Goal: Task Accomplishment & Management: Use online tool/utility

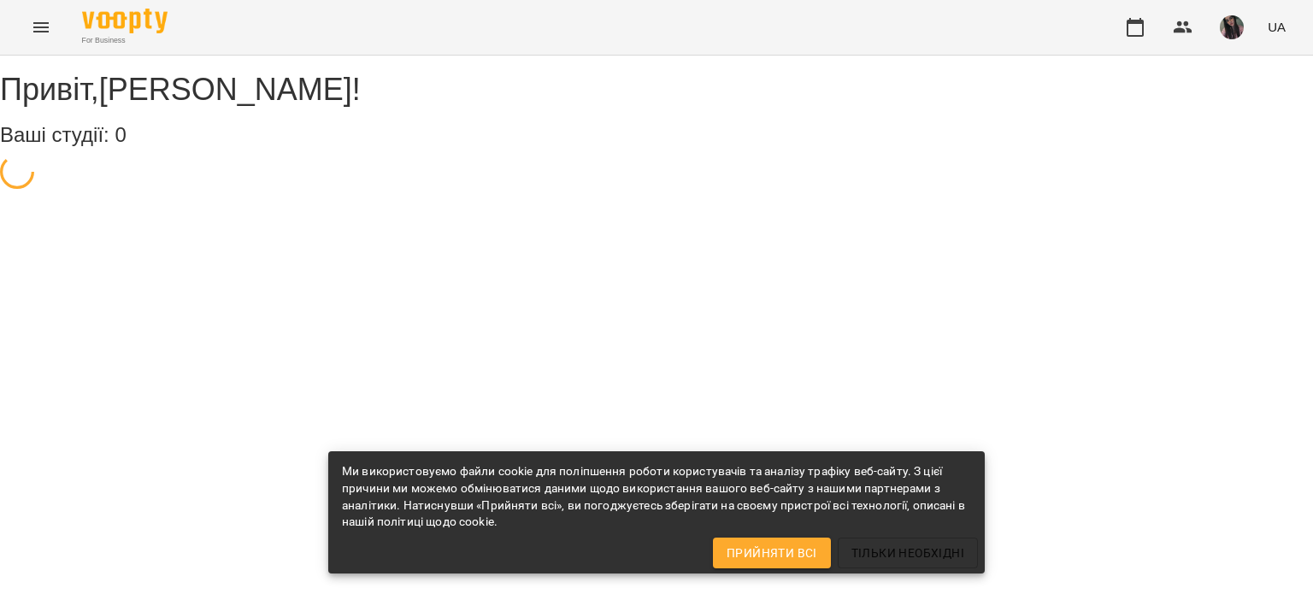
click at [1033, 193] on div "Привіт , [PERSON_NAME] ! Ваші студії: 0" at bounding box center [656, 125] width 1313 height 138
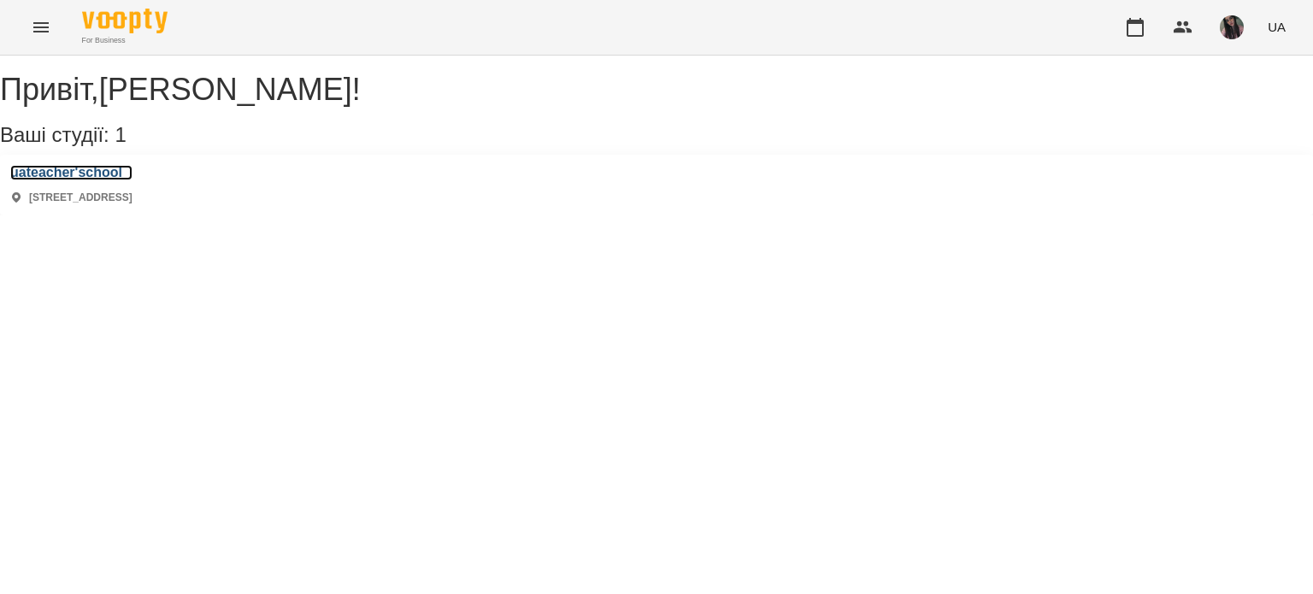
click at [112, 180] on h3 "uateacher'school" at bounding box center [71, 172] width 122 height 15
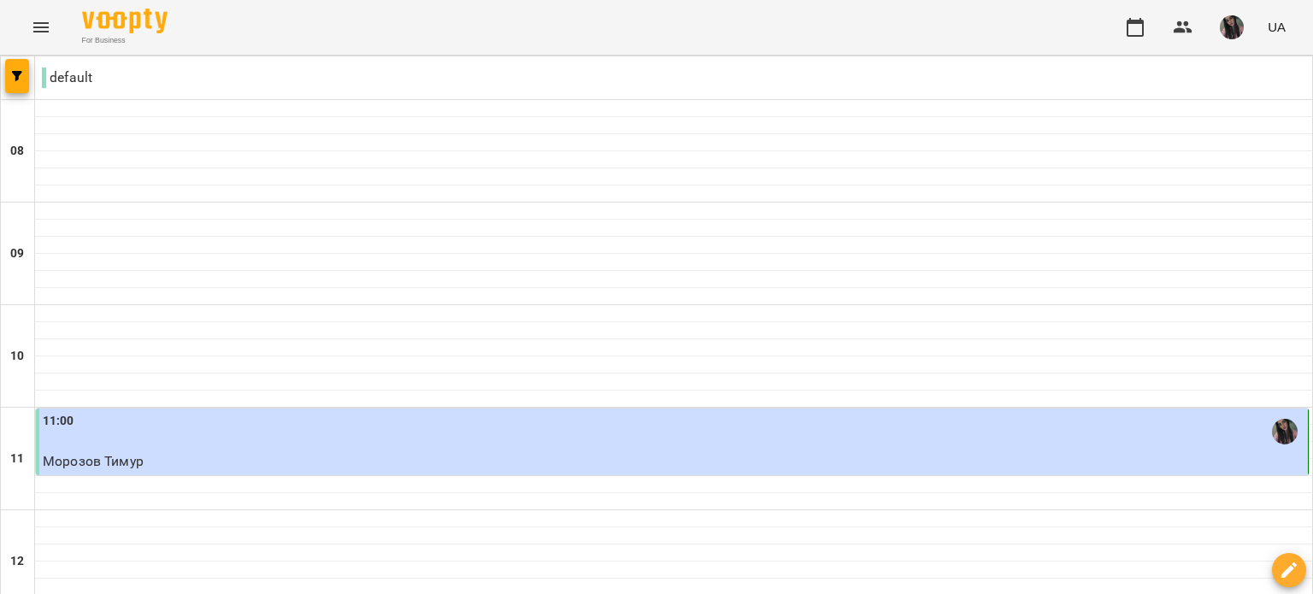
scroll to position [171, 0]
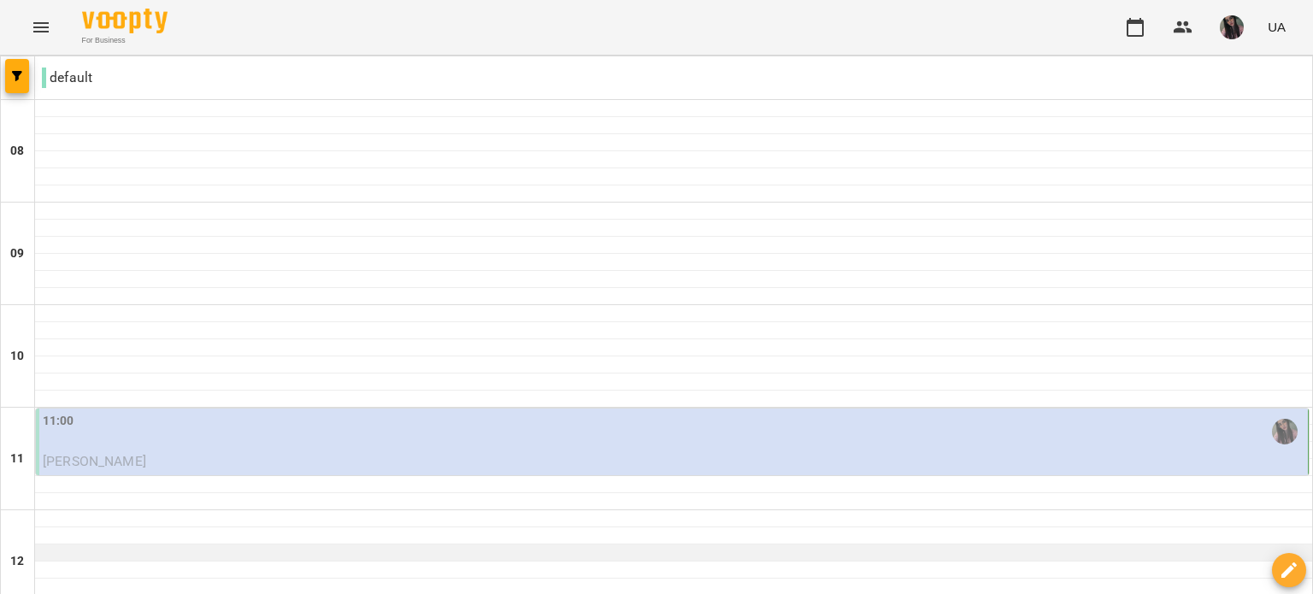
scroll to position [342, 0]
click at [360, 451] on p "[PERSON_NAME]" at bounding box center [674, 461] width 1262 height 21
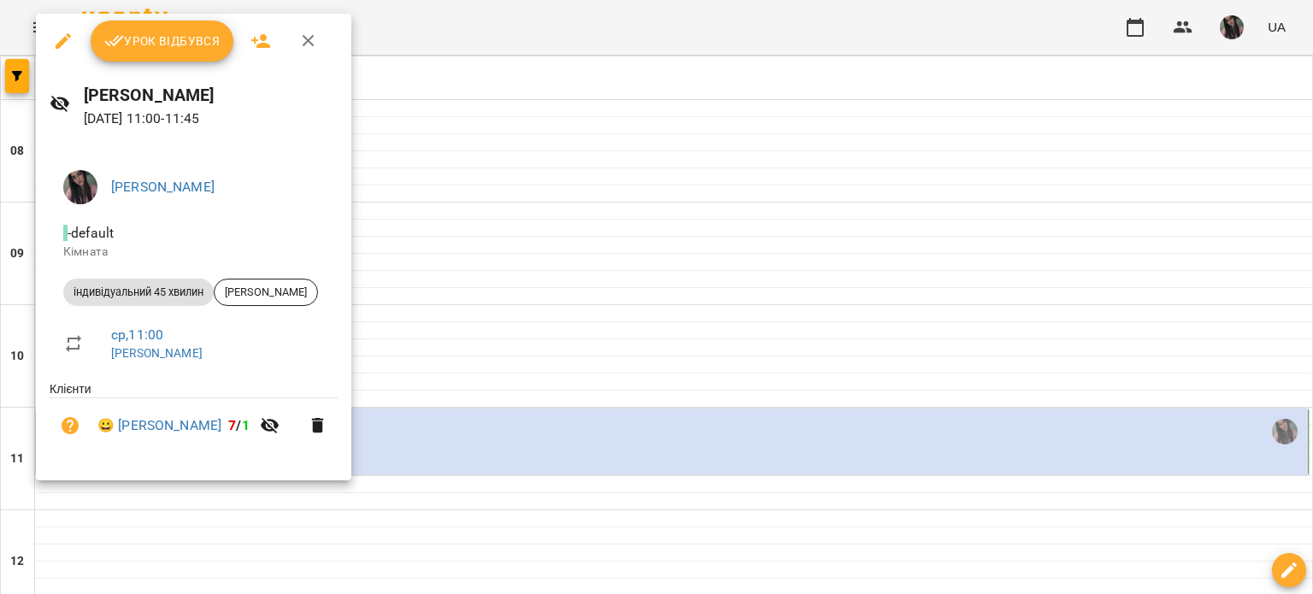
click at [191, 44] on span "Урок відбувся" at bounding box center [162, 41] width 116 height 21
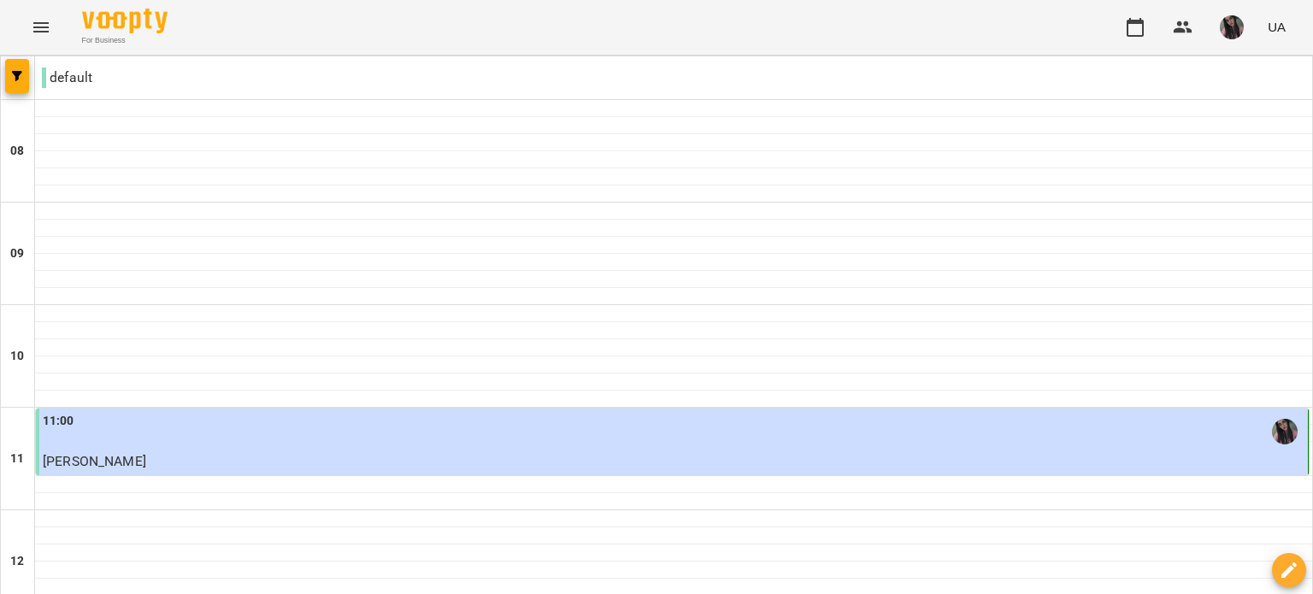
scroll to position [855, 0]
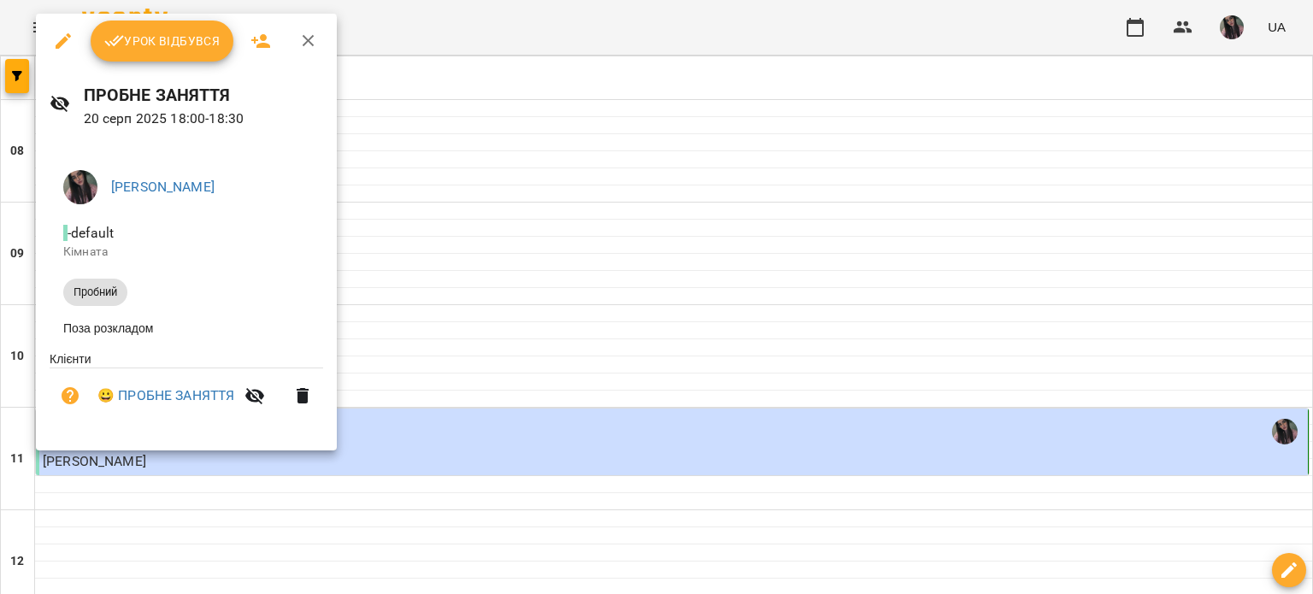
click at [140, 50] on span "Урок відбувся" at bounding box center [162, 41] width 116 height 21
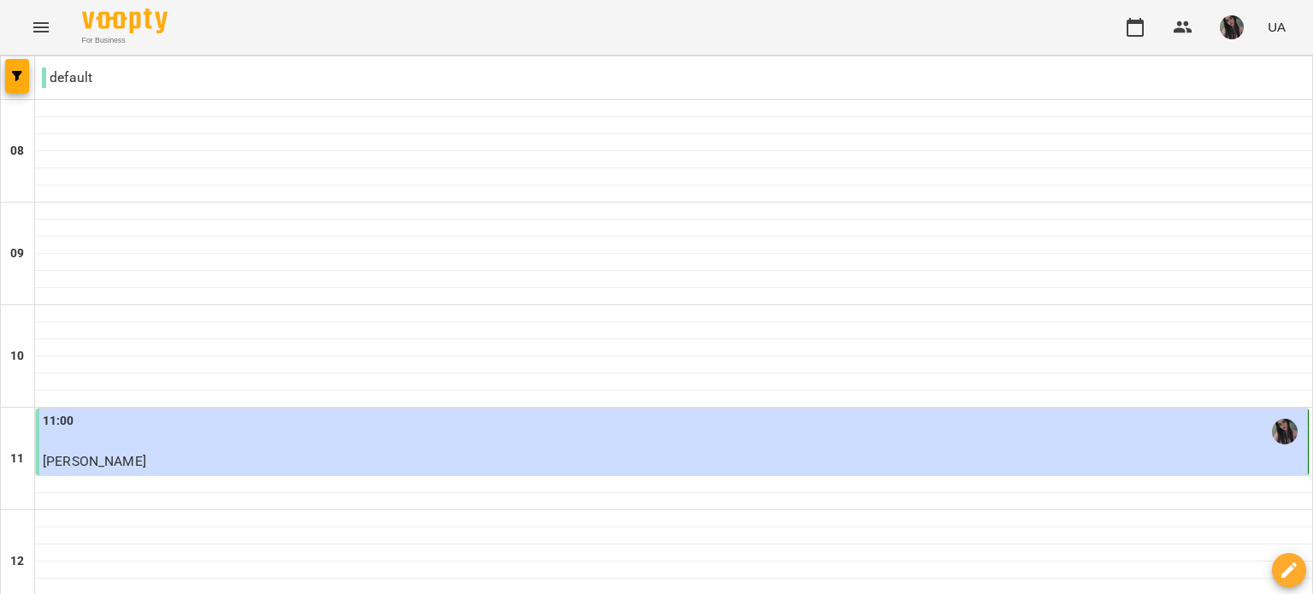
scroll to position [884, 0]
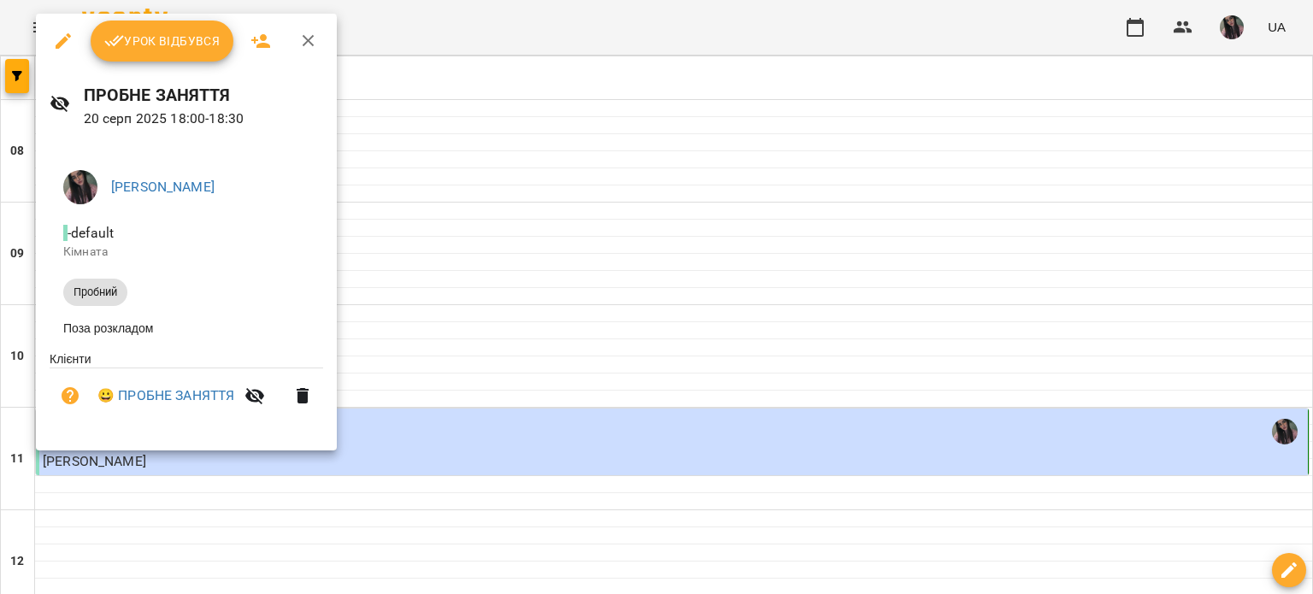
click at [532, 162] on div at bounding box center [656, 297] width 1313 height 594
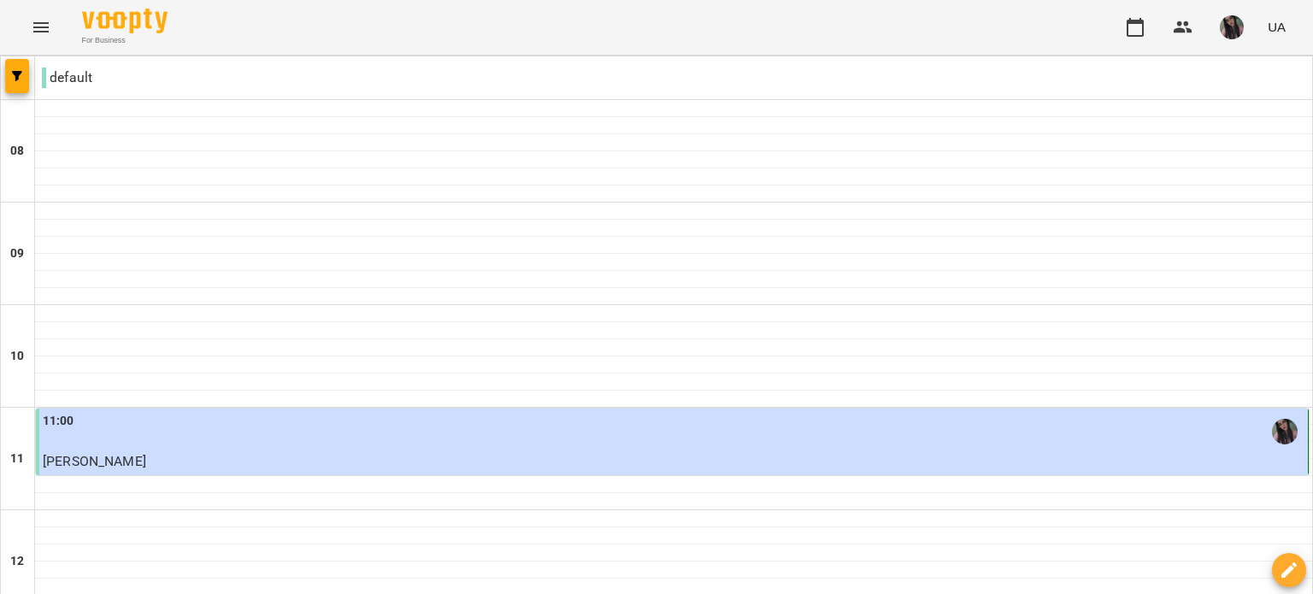
scroll to position [798, 0]
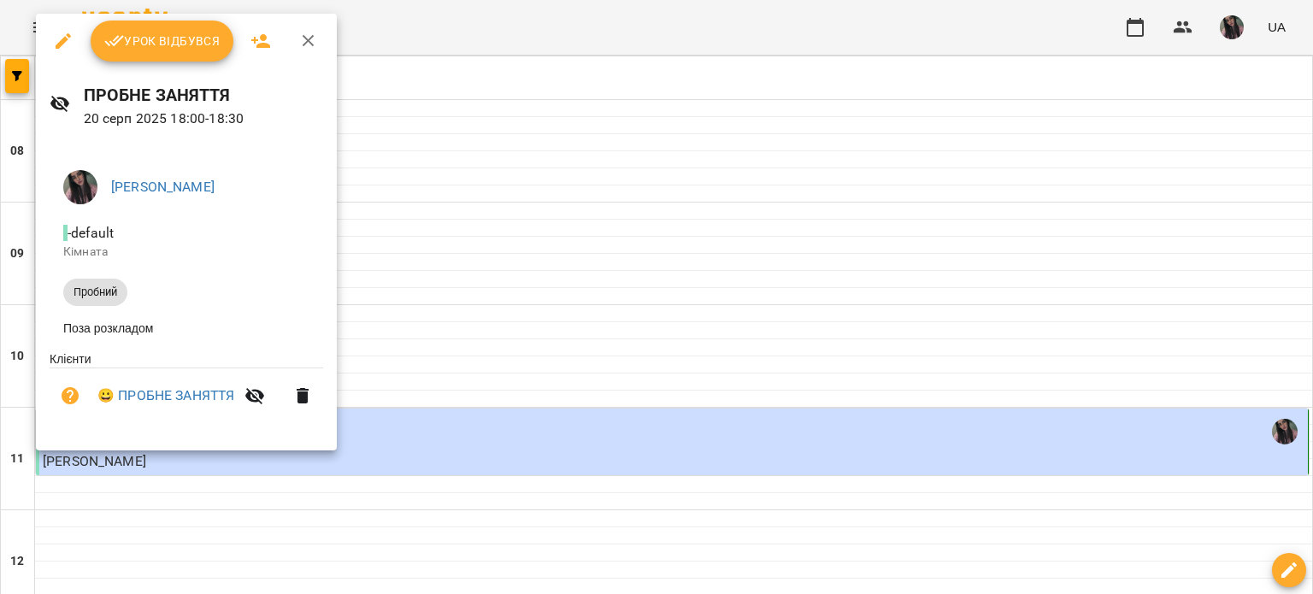
click at [205, 51] on button "Урок відбувся" at bounding box center [163, 41] width 144 height 41
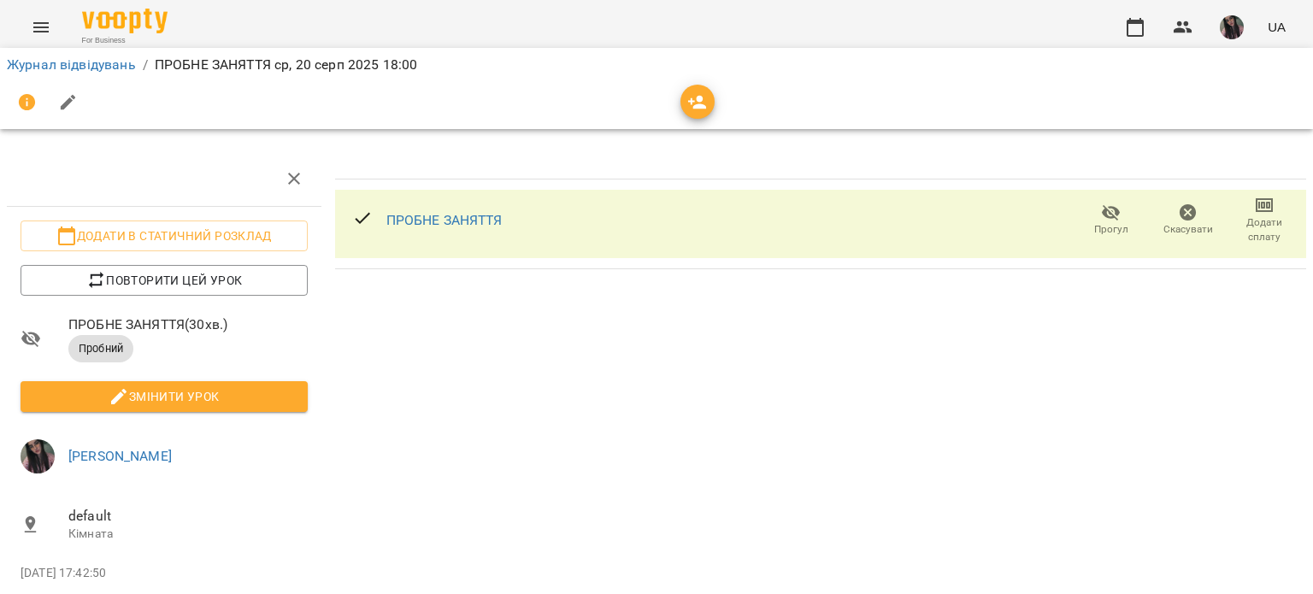
click at [473, 295] on div "ПРОБНЕ ЗАНЯТТЯ Прогул Скасувати Додати сплату" at bounding box center [820, 397] width 985 height 506
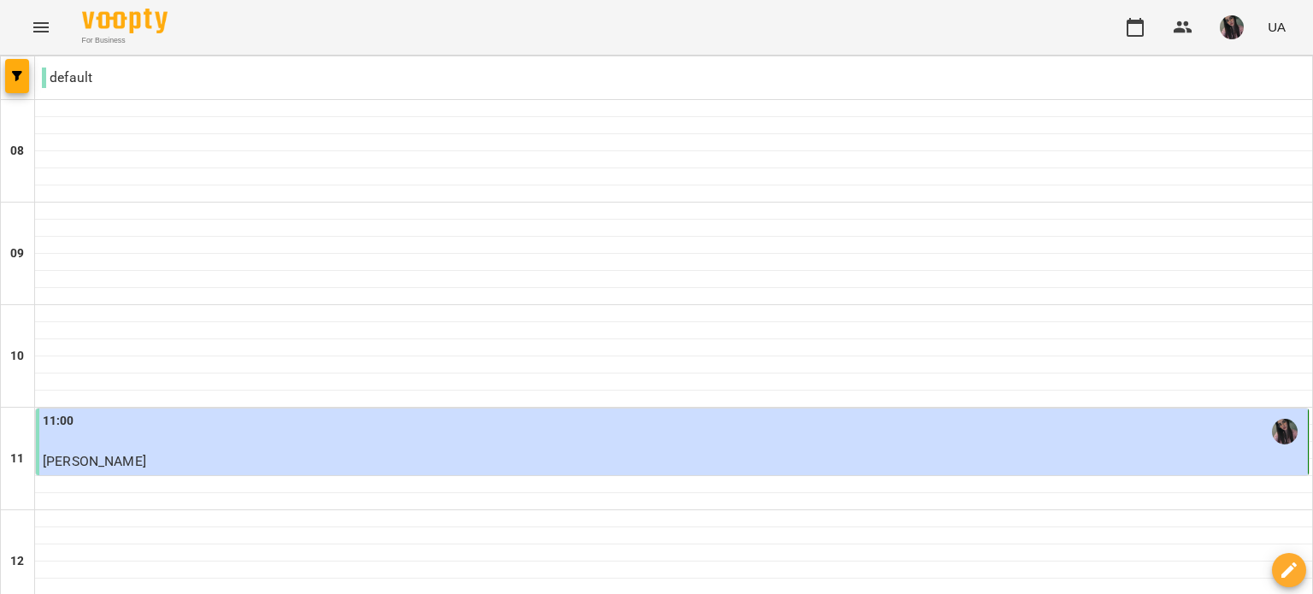
scroll to position [855, 0]
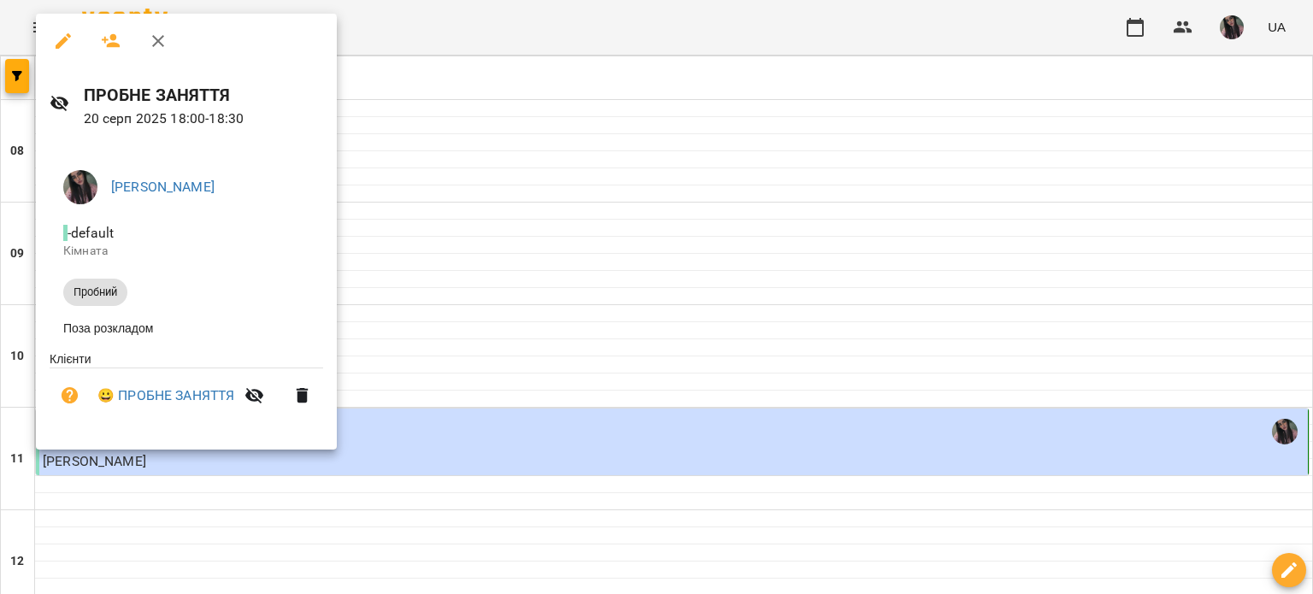
click at [567, 158] on div at bounding box center [656, 297] width 1313 height 594
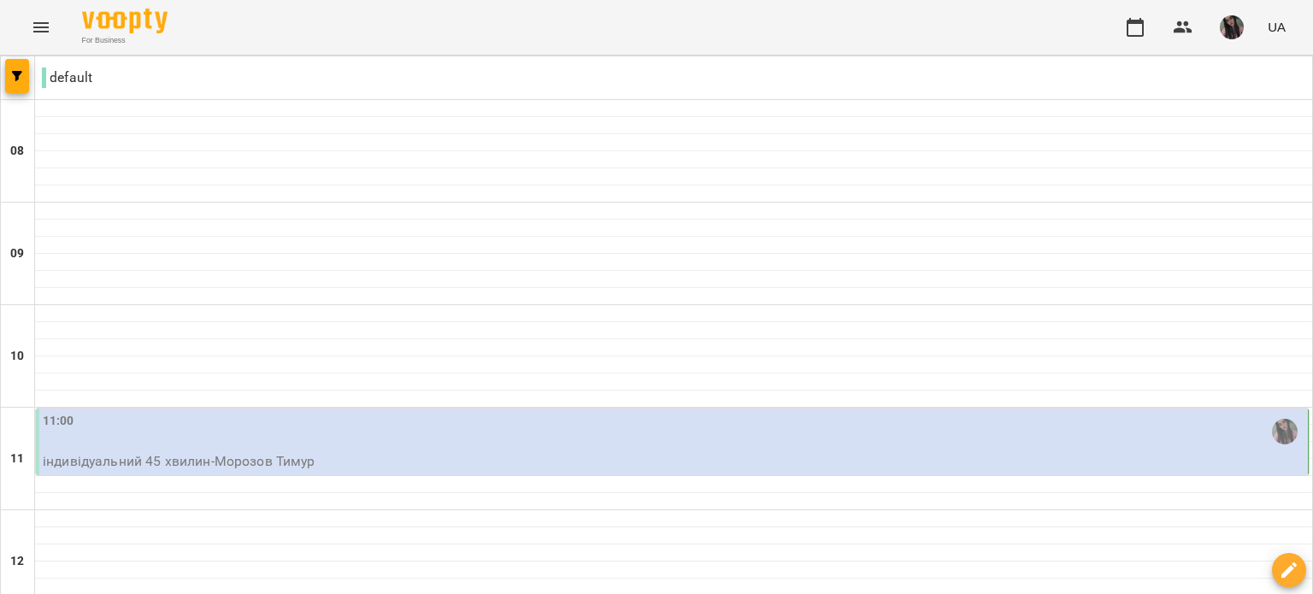
scroll to position [769, 0]
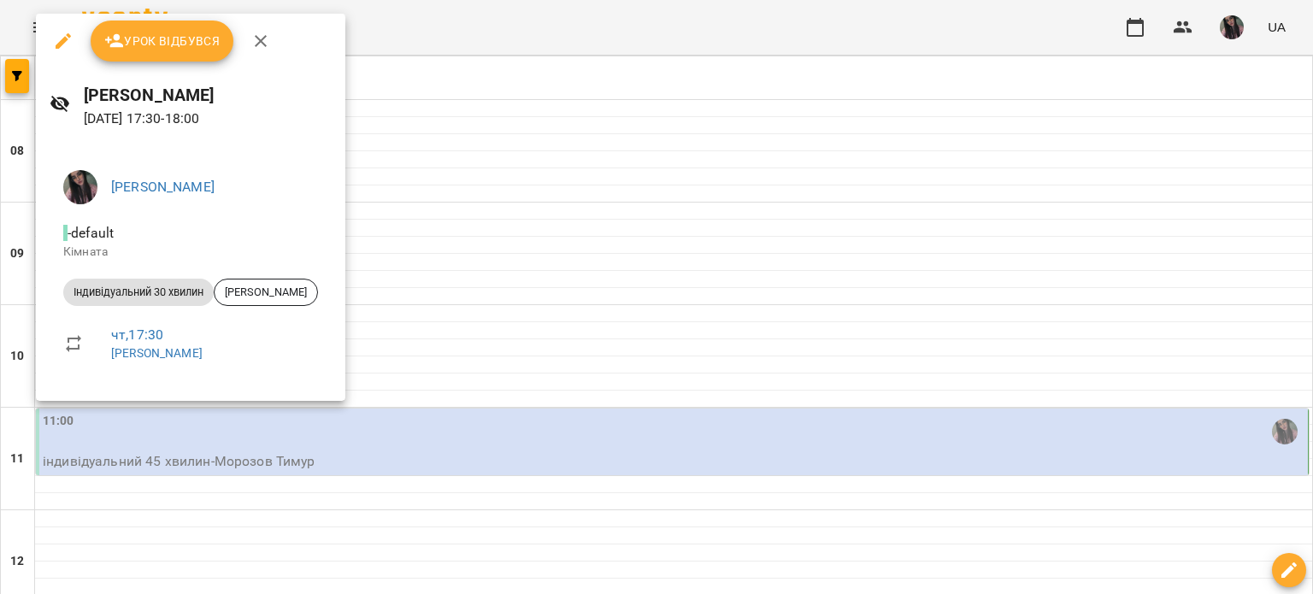
click at [561, 271] on div at bounding box center [656, 297] width 1313 height 594
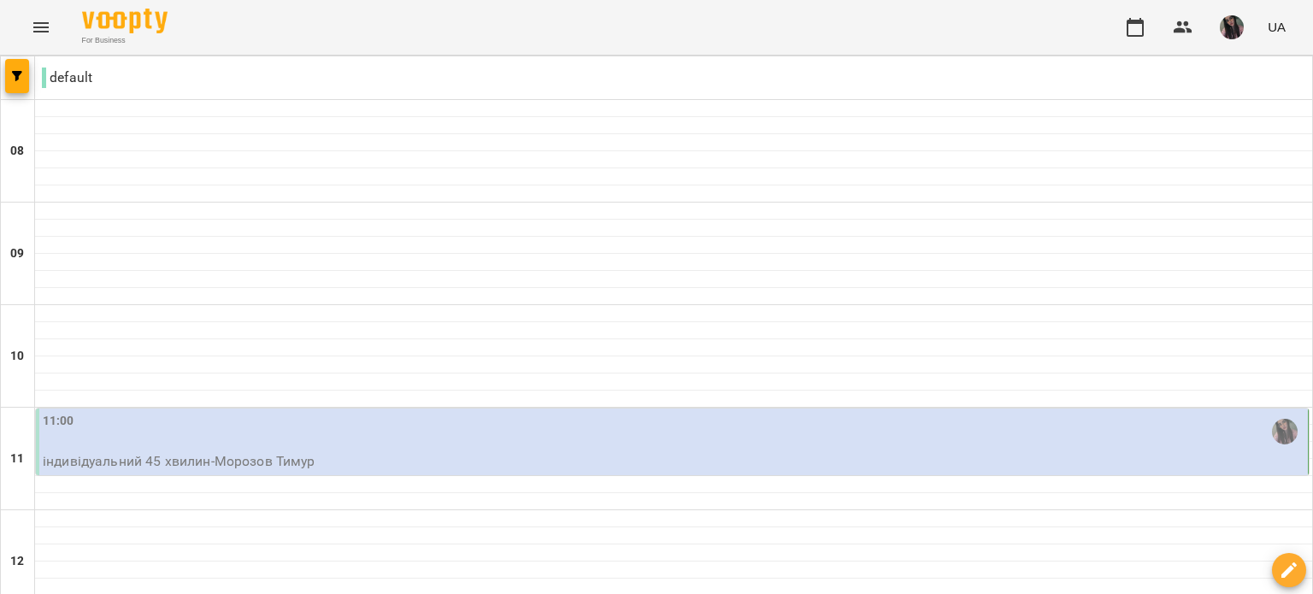
scroll to position [627, 0]
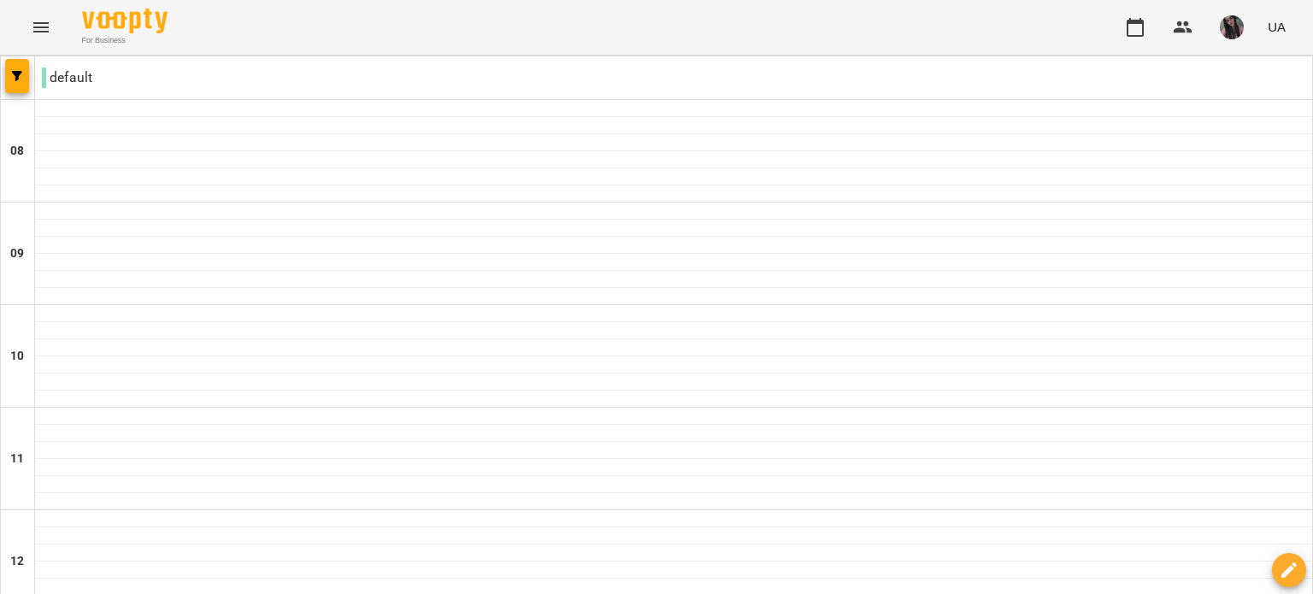
scroll to position [713, 0]
click at [1228, 28] on img "button" at bounding box center [1232, 27] width 24 height 24
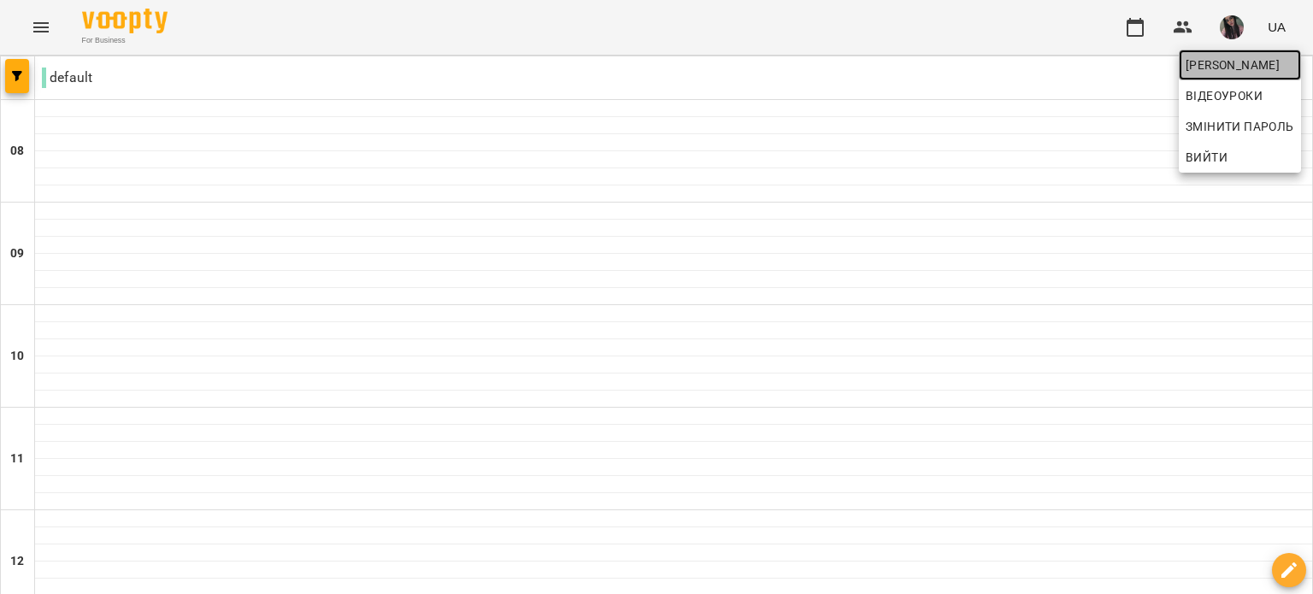
click at [1193, 68] on span "[PERSON_NAME]" at bounding box center [1240, 65] width 109 height 21
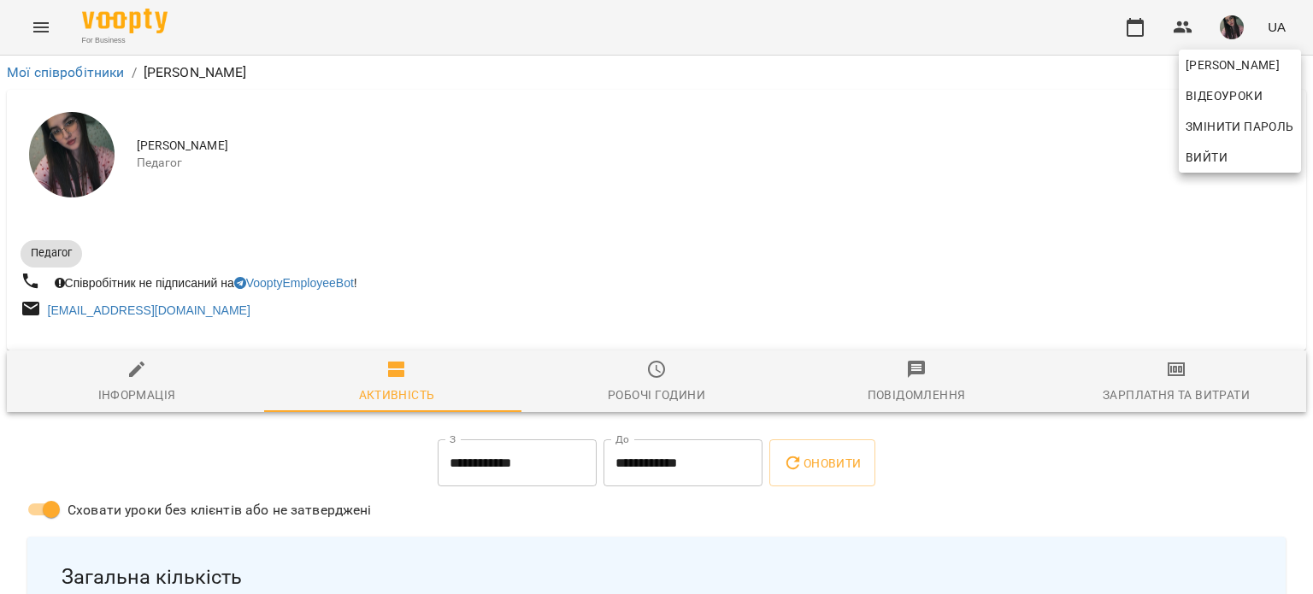
click at [1152, 358] on div at bounding box center [656, 297] width 1313 height 594
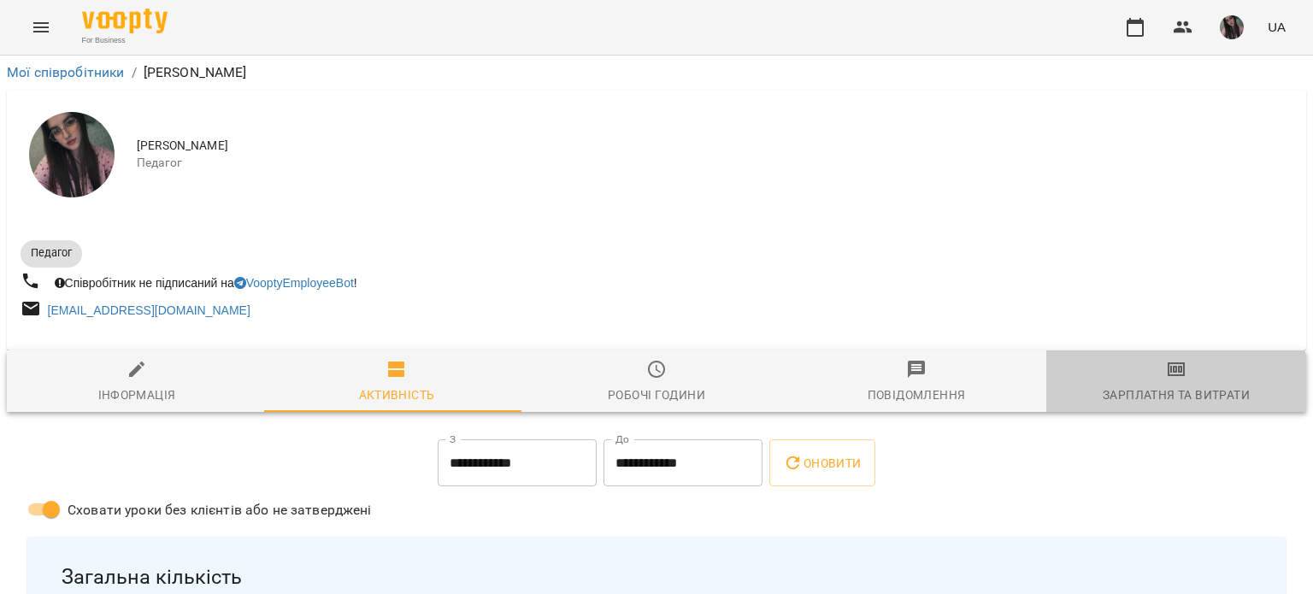
click at [1154, 392] on div "Зарплатня та Витрати" at bounding box center [1176, 395] width 147 height 21
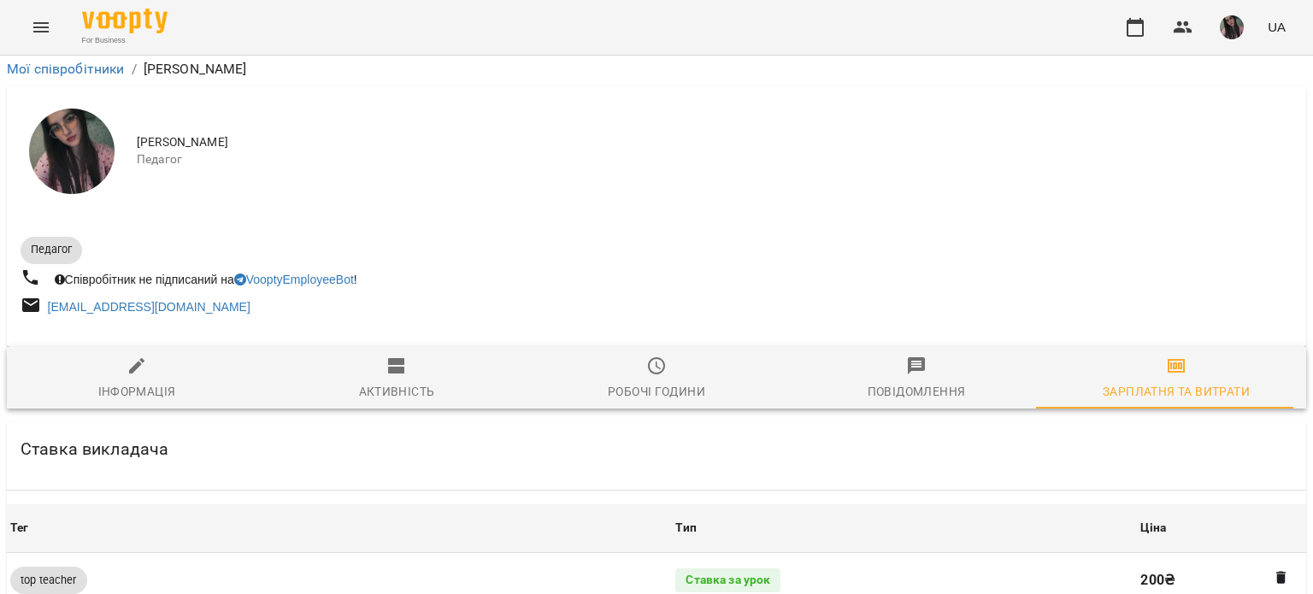
scroll to position [855, 0]
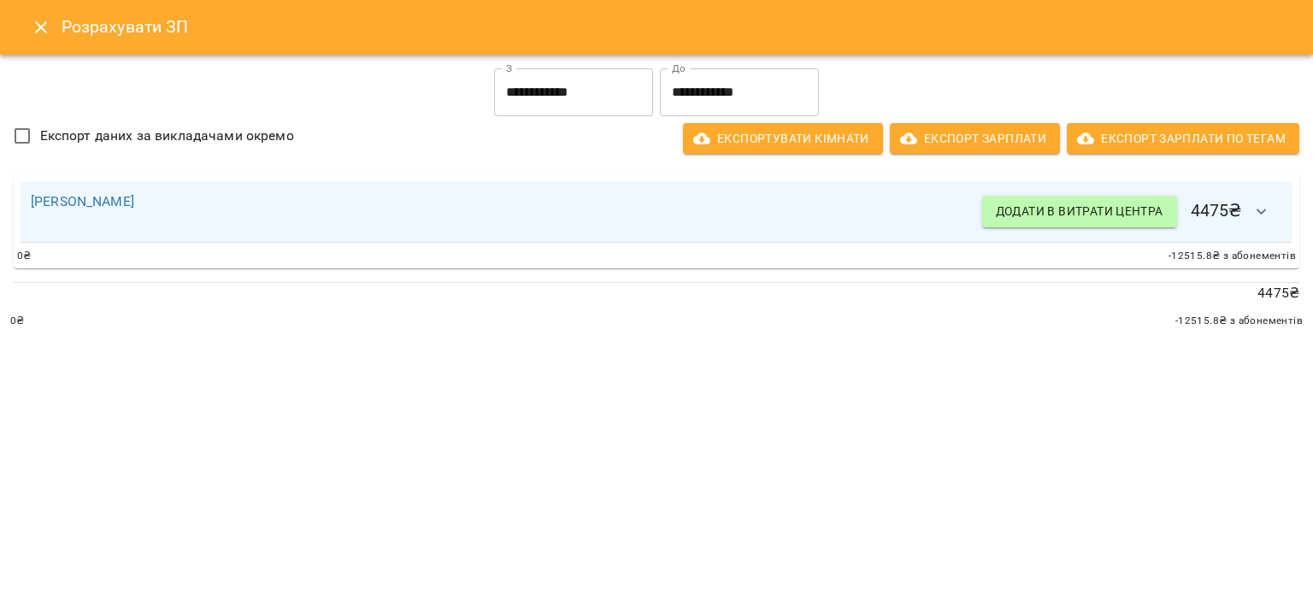
click at [563, 88] on input "**********" at bounding box center [573, 92] width 159 height 48
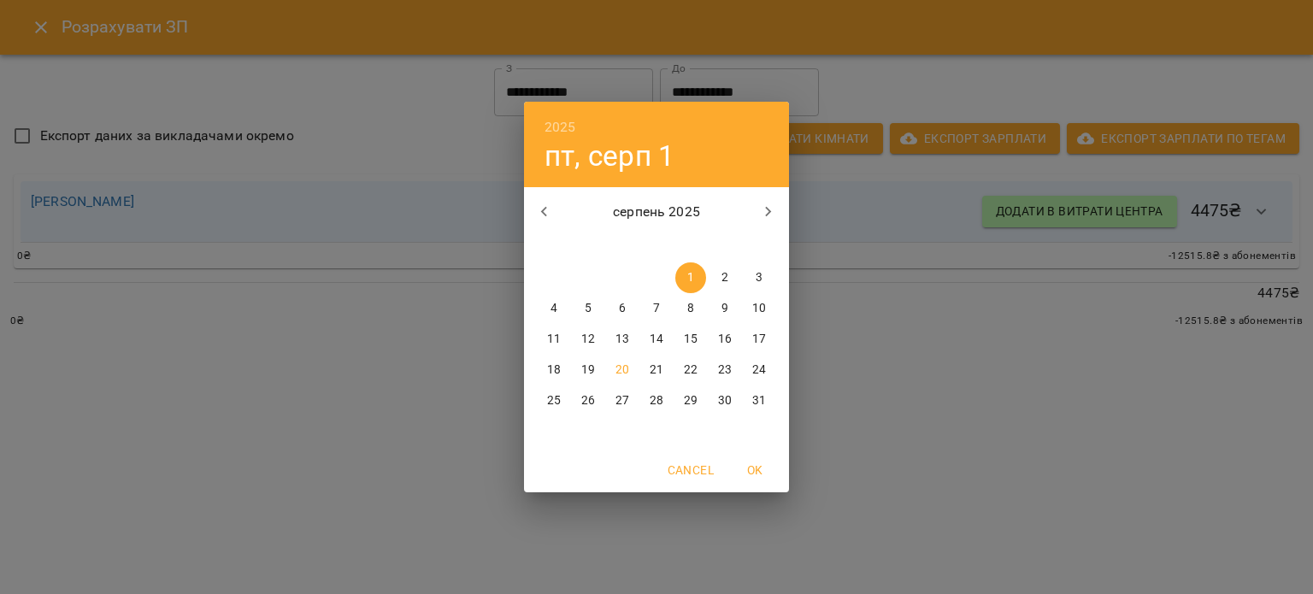
click at [751, 309] on span "10" at bounding box center [759, 308] width 31 height 17
type input "**********"
